Goal: Check status: Check status

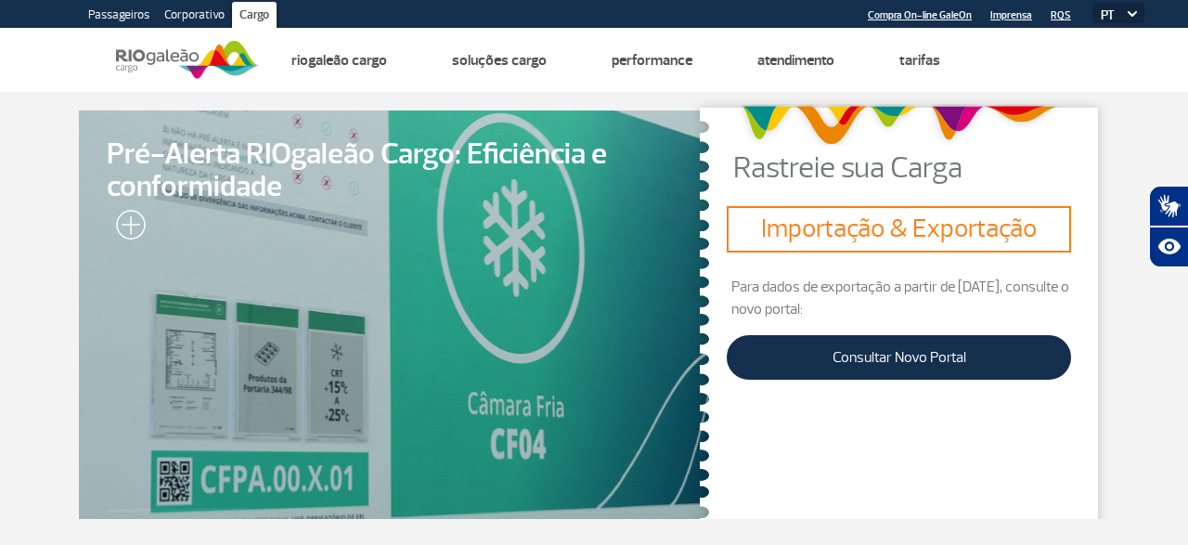
click at [829, 228] on h3 "Importação & Exportação" at bounding box center [898, 229] width 329 height 32
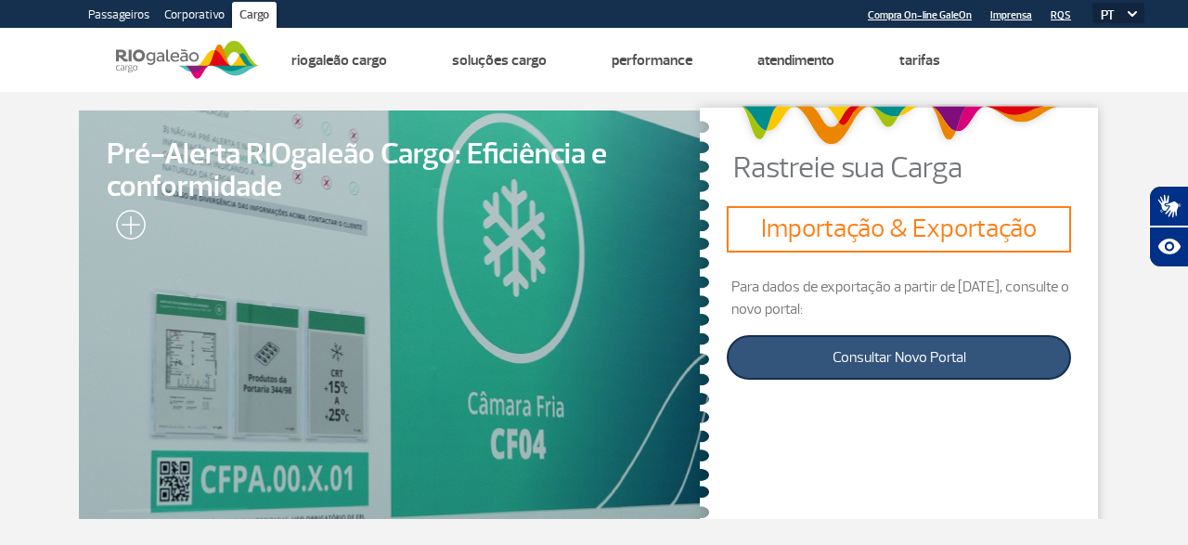
click at [899, 357] on link "Consultar Novo Portal" at bounding box center [898, 357] width 344 height 45
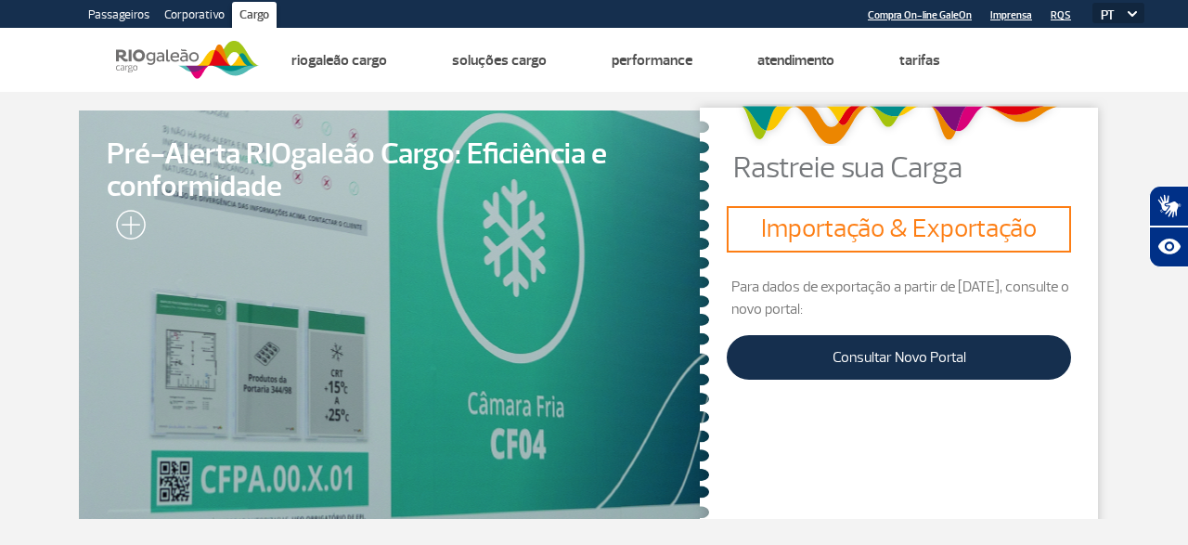
click at [880, 225] on h3 "Importação & Exportação" at bounding box center [898, 229] width 329 height 32
click at [938, 229] on h3 "Importação & Exportação" at bounding box center [898, 229] width 329 height 32
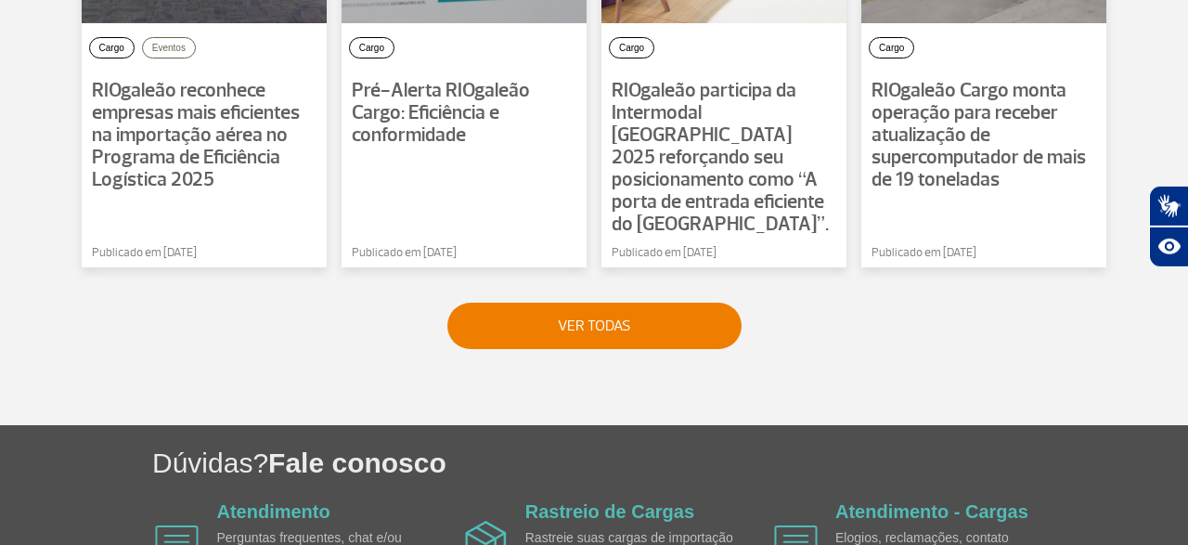
scroll to position [1699, 0]
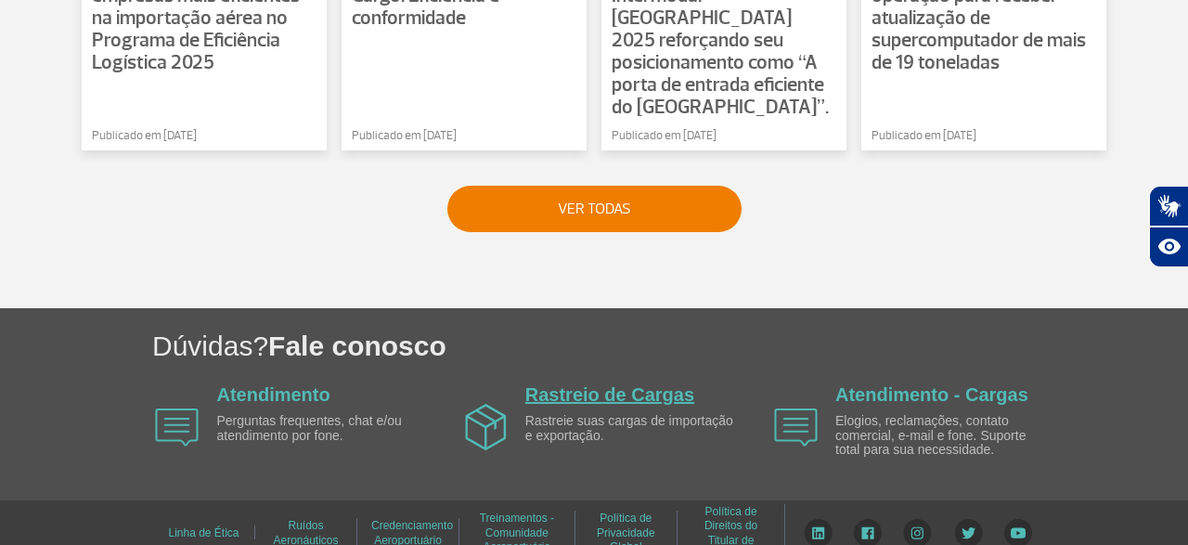
click at [572, 384] on link "Rastreio de Cargas" at bounding box center [609, 394] width 169 height 20
